Goal: Transaction & Acquisition: Purchase product/service

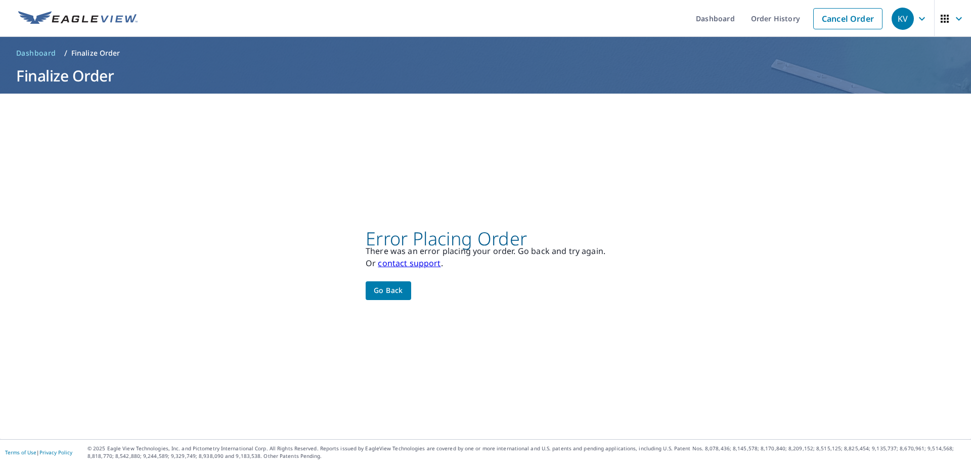
drag, startPoint x: 0, startPoint y: 0, endPoint x: 385, endPoint y: 285, distance: 478.9
click at [385, 285] on span "Go back" at bounding box center [388, 290] width 29 height 13
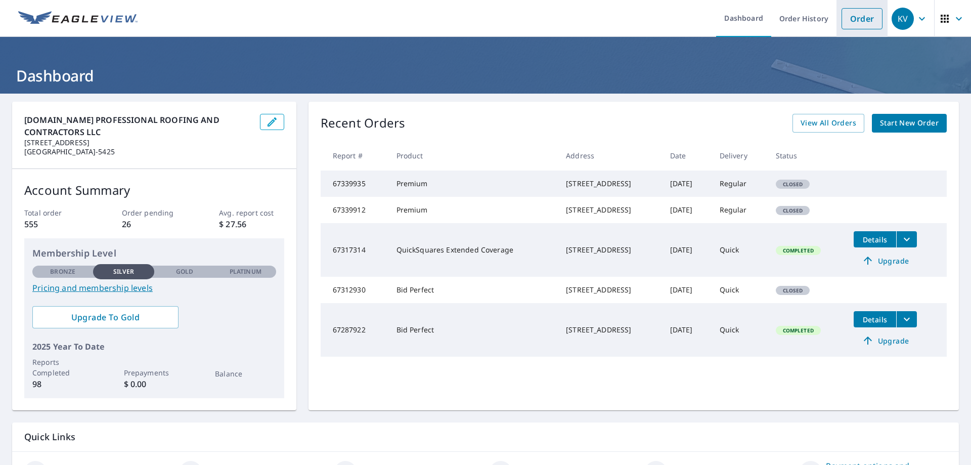
click at [846, 19] on link "Order" at bounding box center [862, 18] width 41 height 21
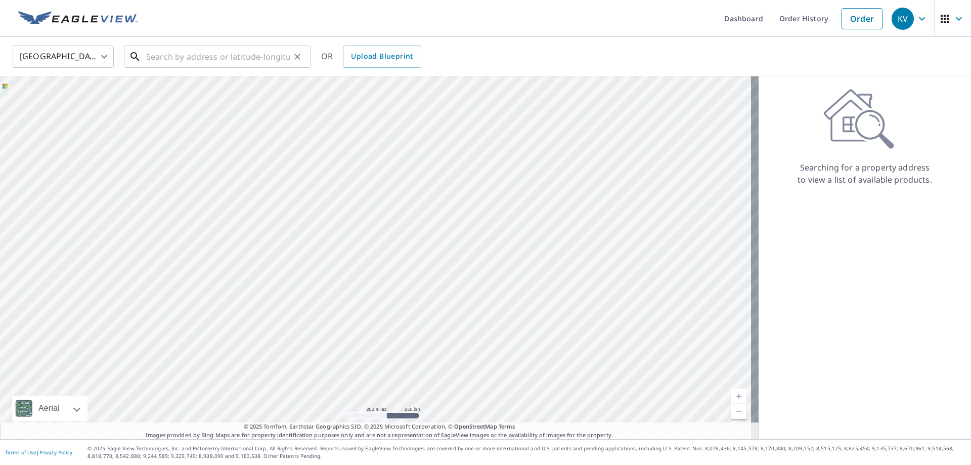
click at [231, 54] on input "text" at bounding box center [218, 56] width 144 height 28
click at [166, 54] on input "text" at bounding box center [218, 56] width 144 height 28
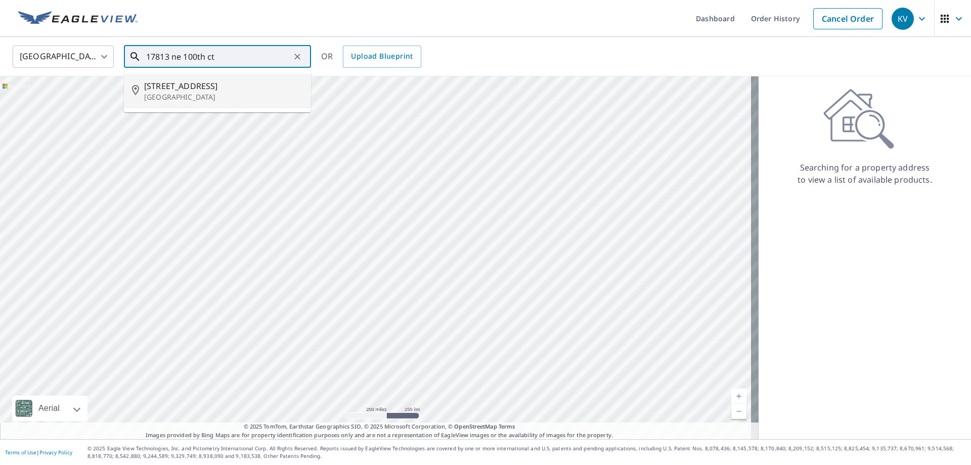
click at [169, 98] on p "[GEOGRAPHIC_DATA]" at bounding box center [223, 97] width 159 height 10
type input "[STREET_ADDRESS]"
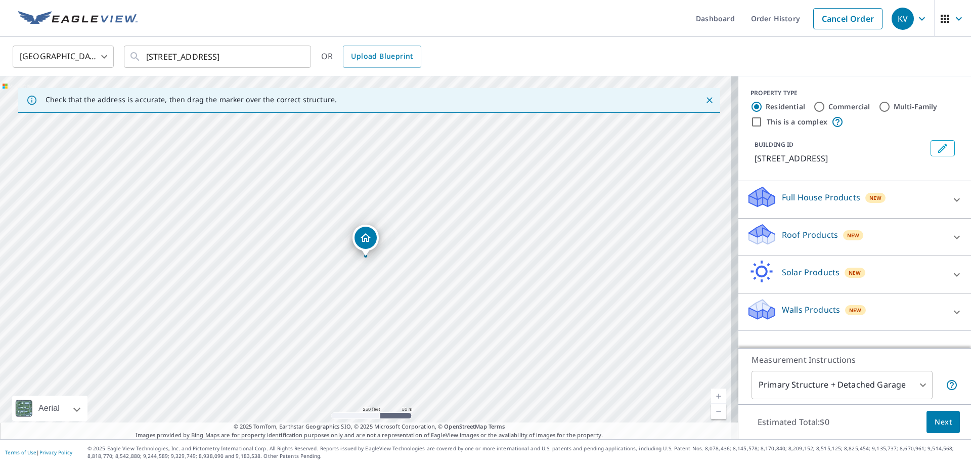
click at [946, 243] on div at bounding box center [957, 237] width 24 height 24
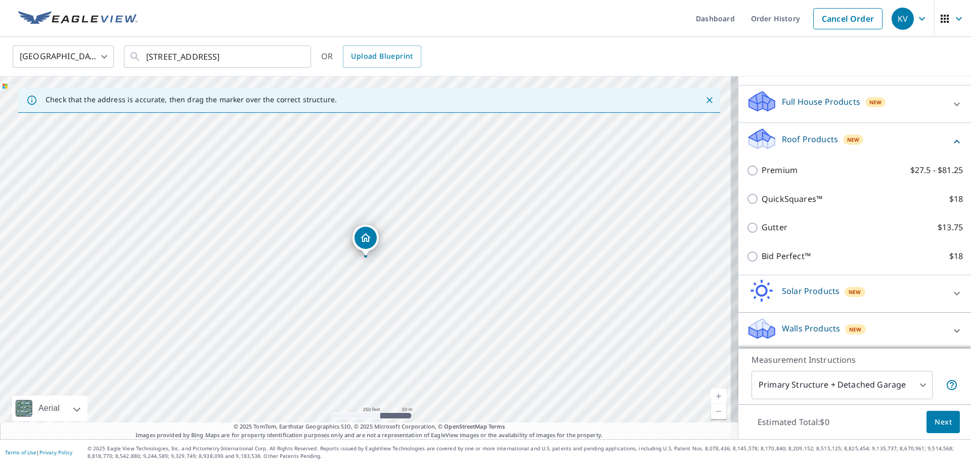
scroll to position [98, 0]
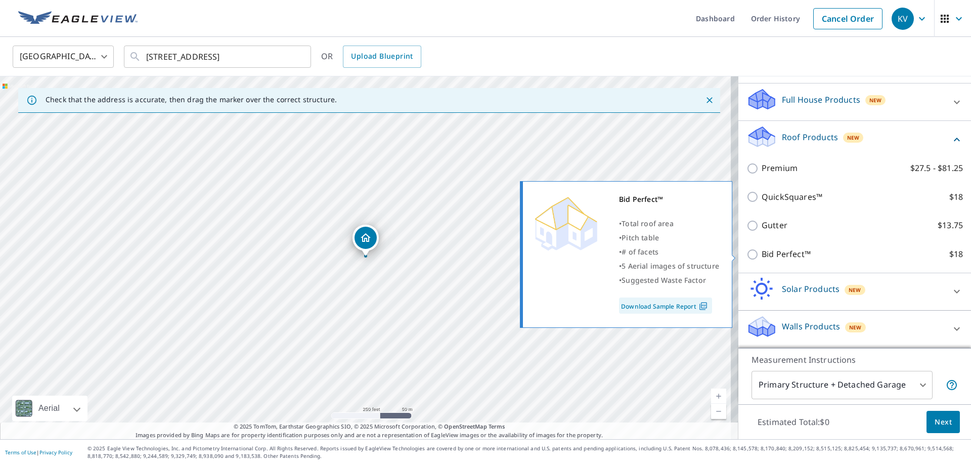
click at [762, 250] on p "Bid Perfect™" at bounding box center [786, 254] width 49 height 13
click at [756, 250] on input "Bid Perfect™ $18" at bounding box center [754, 254] width 15 height 12
checkbox input "true"
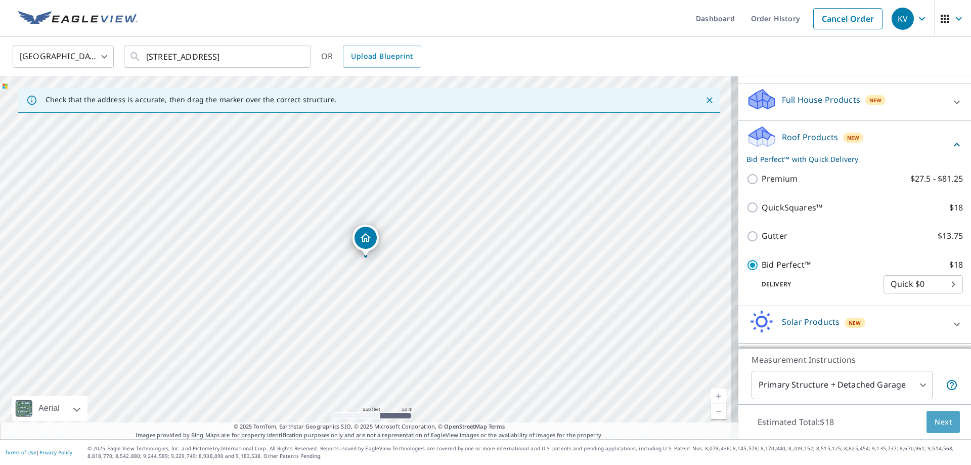
click at [935, 420] on span "Next" at bounding box center [943, 422] width 17 height 13
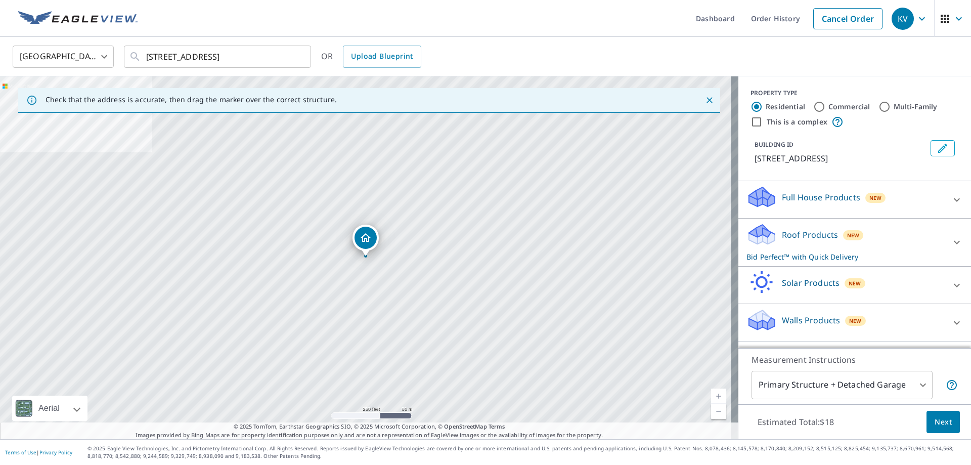
click at [951, 243] on icon at bounding box center [957, 242] width 12 height 12
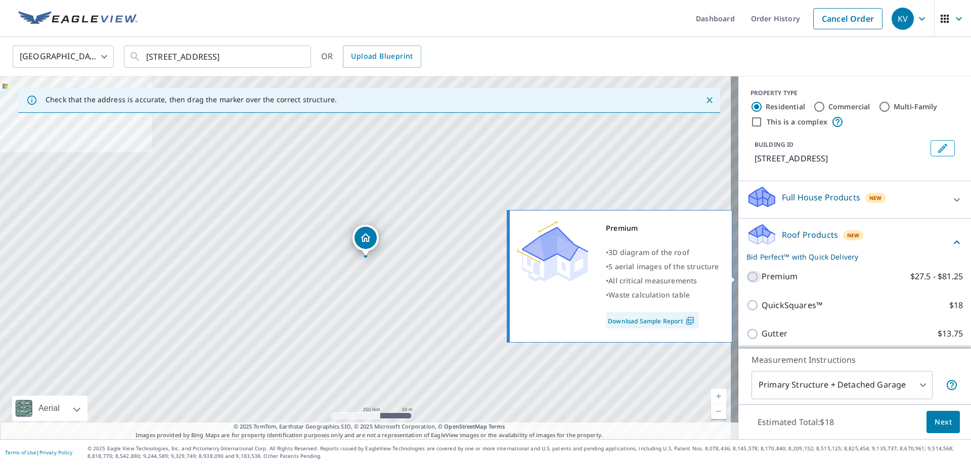
click at [751, 277] on input "Premium $27.5 - $81.25" at bounding box center [754, 277] width 15 height 12
checkbox input "true"
checkbox input "false"
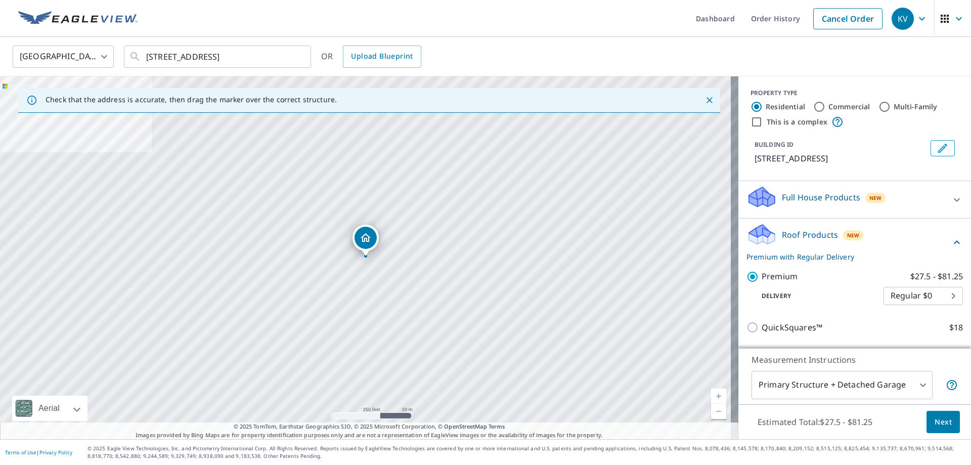
click at [935, 422] on span "Next" at bounding box center [943, 422] width 17 height 13
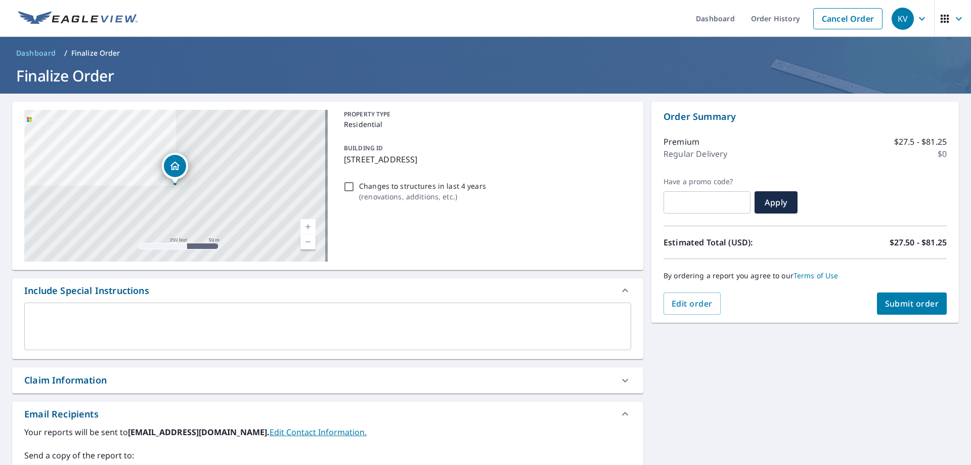
click at [910, 300] on span "Submit order" at bounding box center [912, 303] width 54 height 11
